Goal: Transaction & Acquisition: Purchase product/service

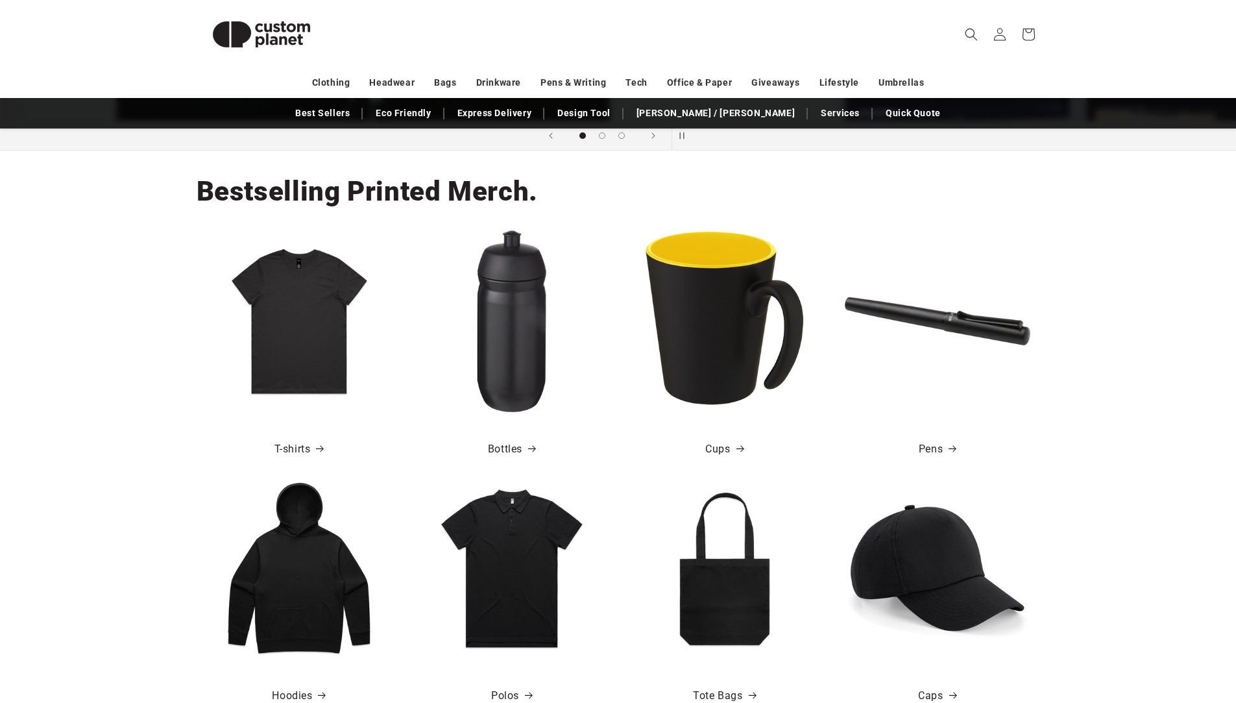
scroll to position [483, 0]
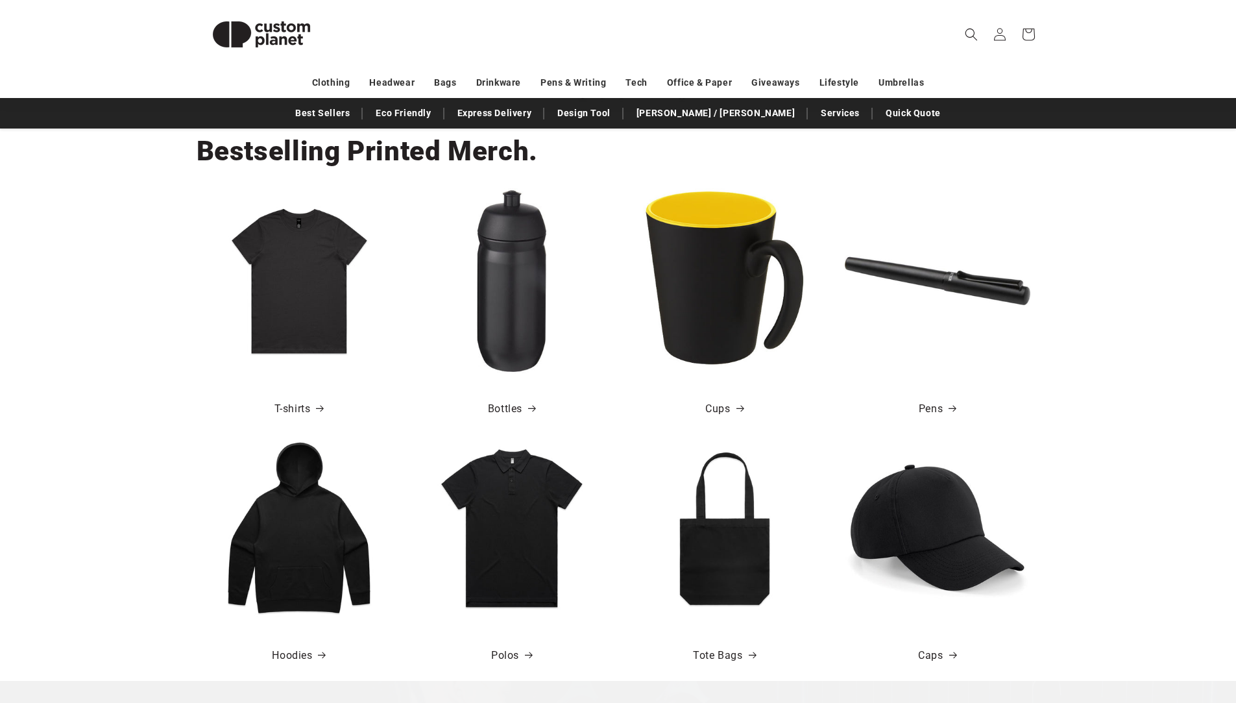
click at [531, 342] on img at bounding box center [512, 281] width 186 height 186
click at [527, 245] on img at bounding box center [512, 281] width 186 height 186
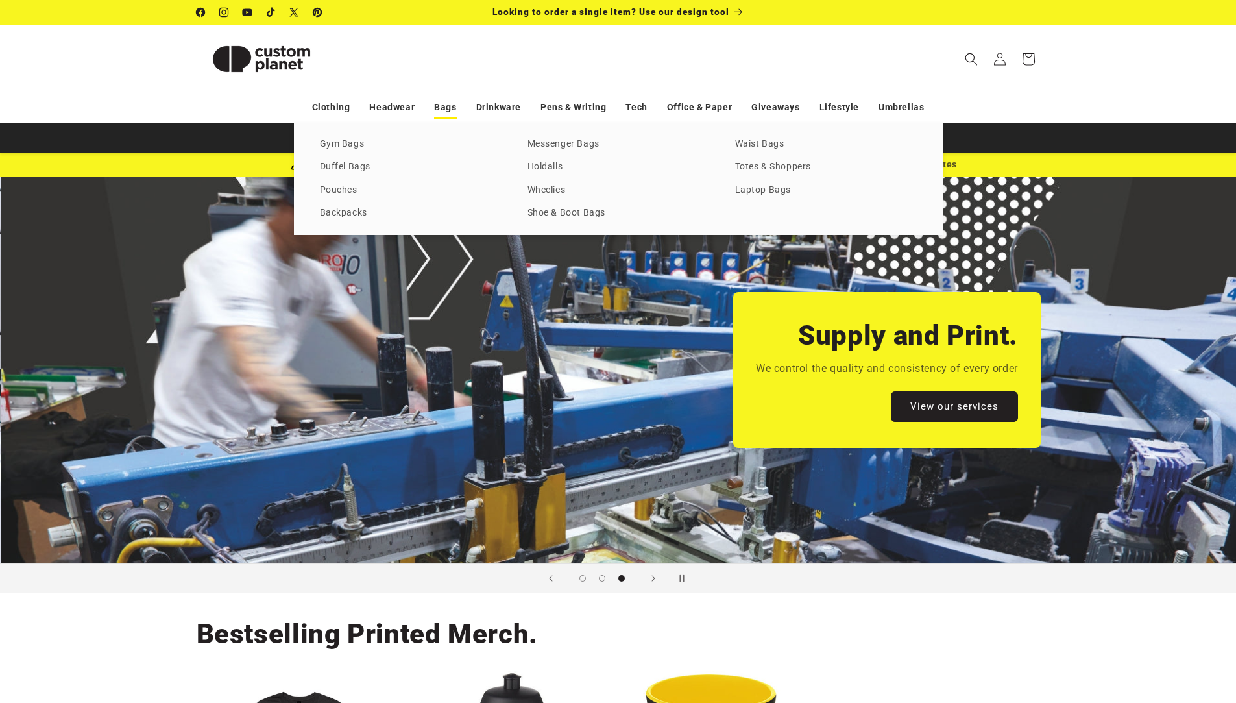
scroll to position [0, 2472]
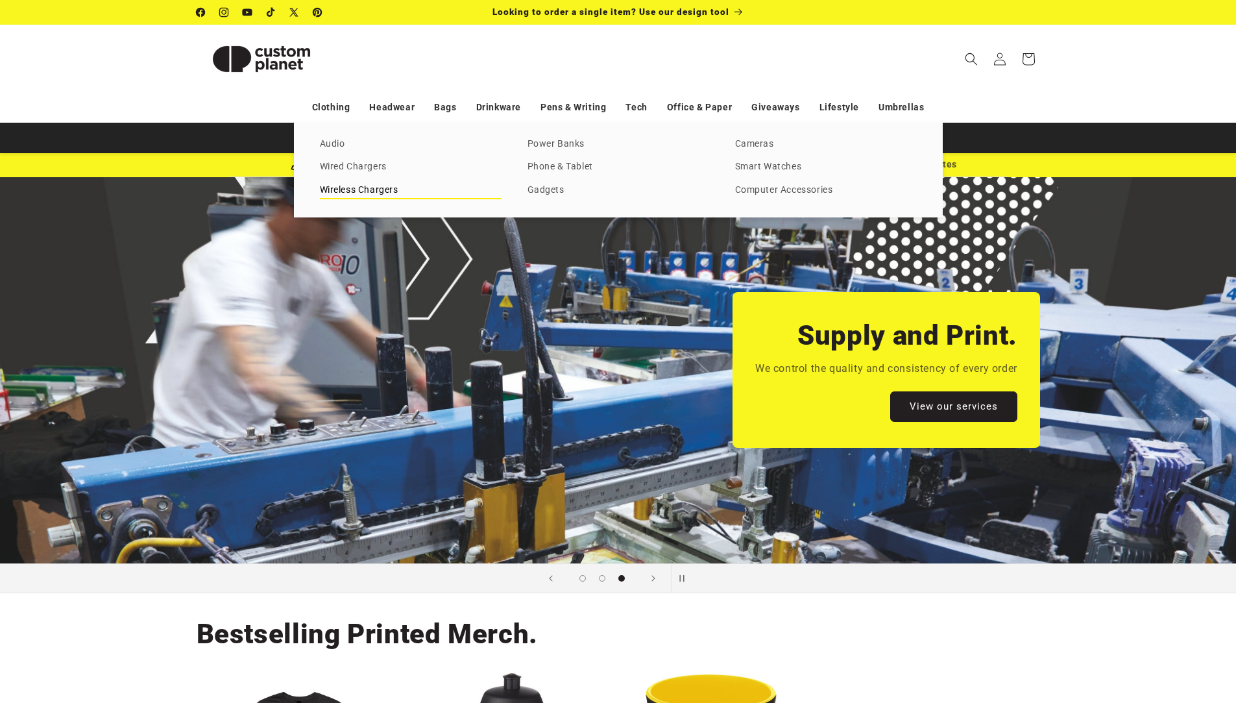
click at [485, 191] on link "Wireless Chargers" at bounding box center [411, 191] width 182 height 18
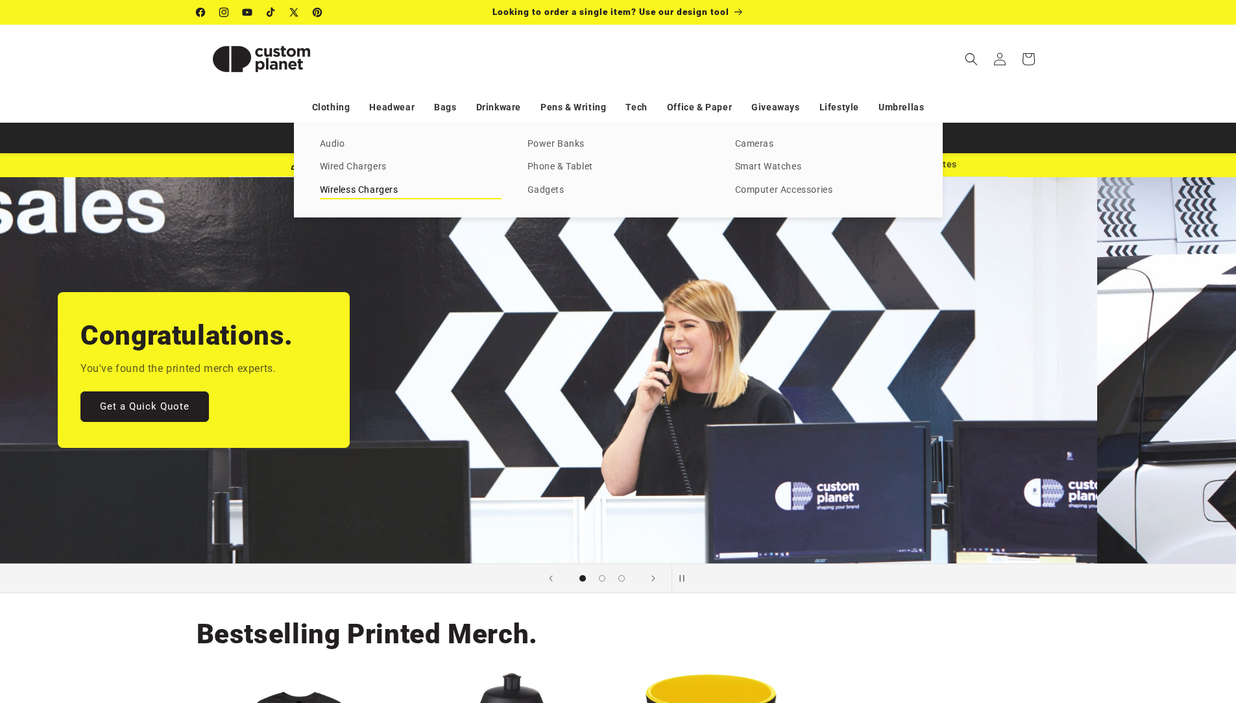
scroll to position [0, 14]
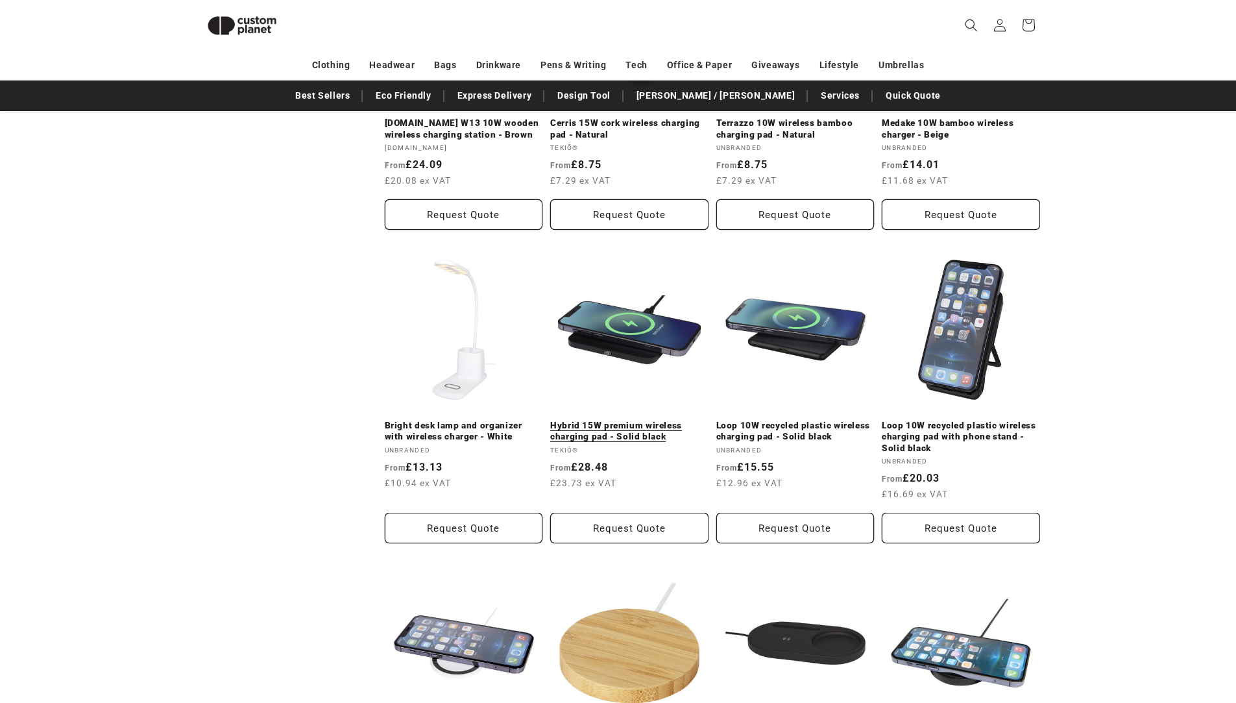
scroll to position [948, 0]
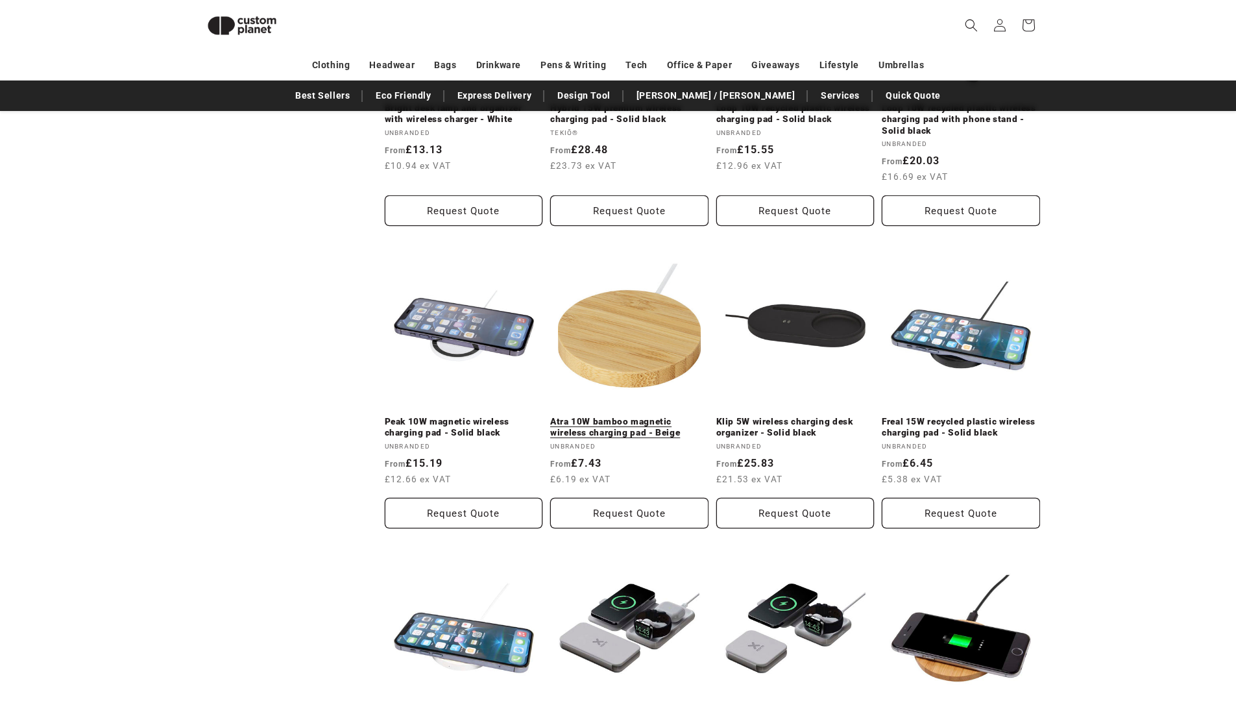
click at [623, 424] on link "Atra 10W bamboo magnetic wireless charging pad - Beige" at bounding box center [629, 427] width 158 height 23
